Goal: Navigation & Orientation: Find specific page/section

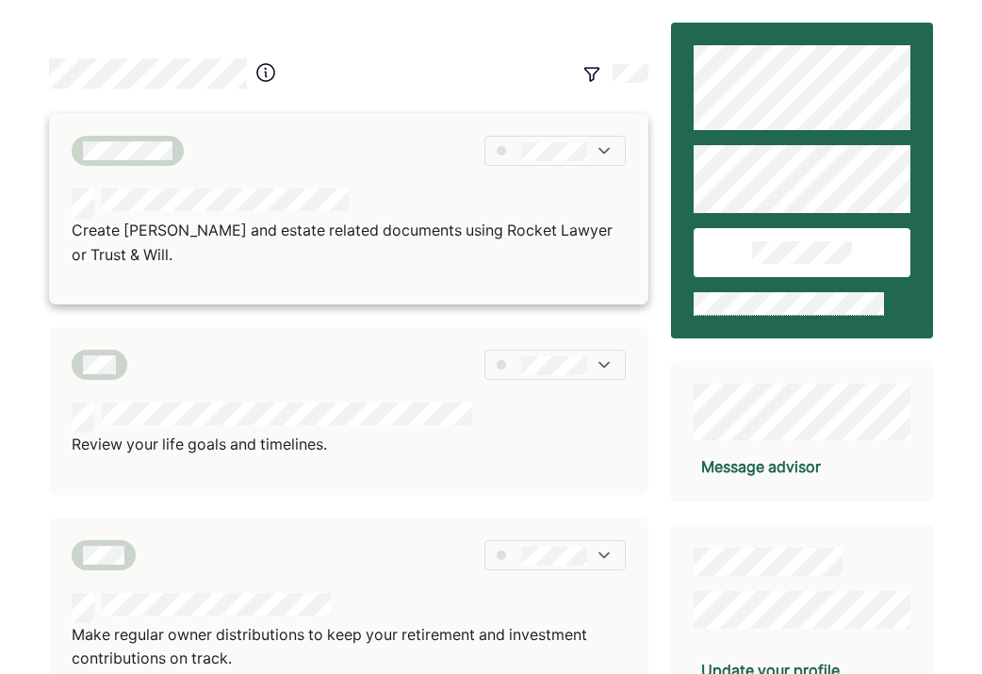
click at [340, 250] on p "Create wills and estate related documents using Rocket Lawyer or Trust & Will." at bounding box center [349, 243] width 554 height 48
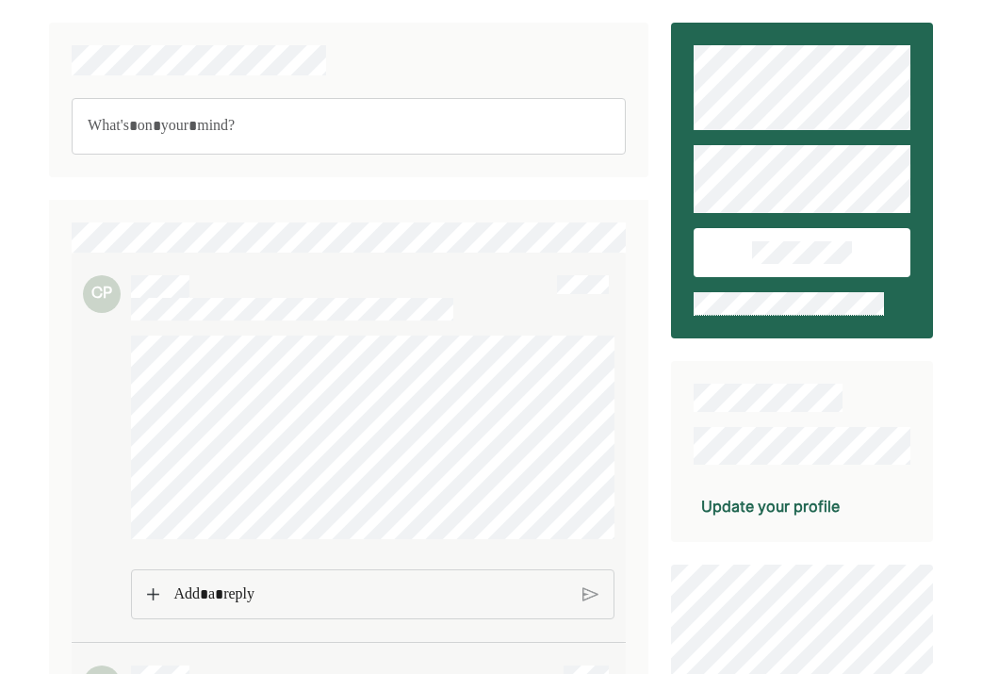
click at [258, 606] on div "Rich Text Editor. Editing area: main" at bounding box center [371, 594] width 414 height 49
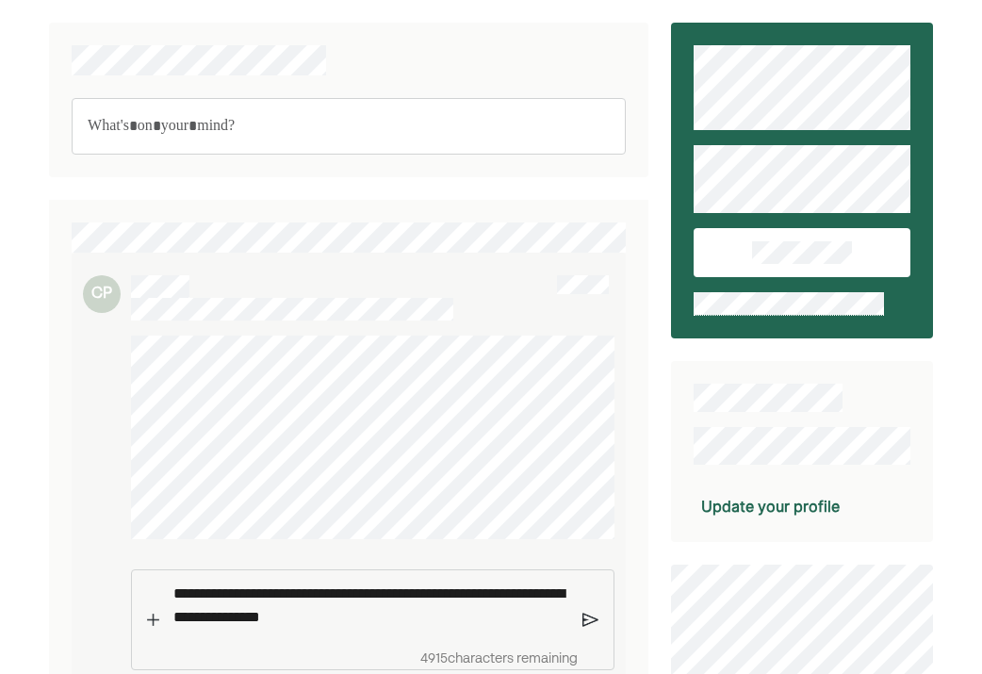
click at [574, 628] on div "**********" at bounding box center [371, 605] width 414 height 71
click at [586, 619] on img at bounding box center [591, 619] width 16 height 17
